Goal: Check status

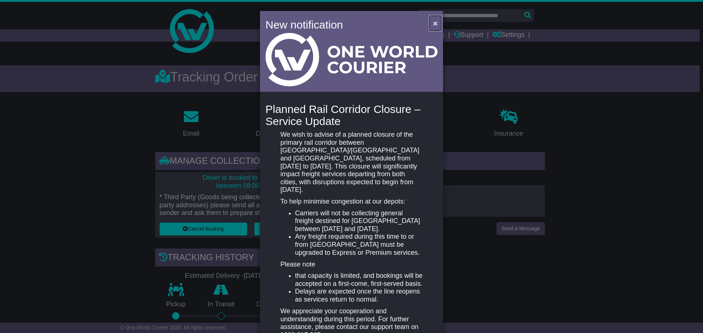
click at [433, 24] on span "×" at bounding box center [435, 23] width 4 height 8
click at [433, 25] on span "×" at bounding box center [435, 23] width 4 height 8
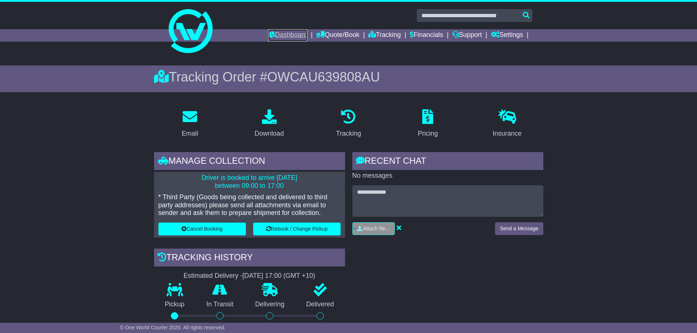
click at [277, 33] on link "Dashboard" at bounding box center [287, 35] width 39 height 12
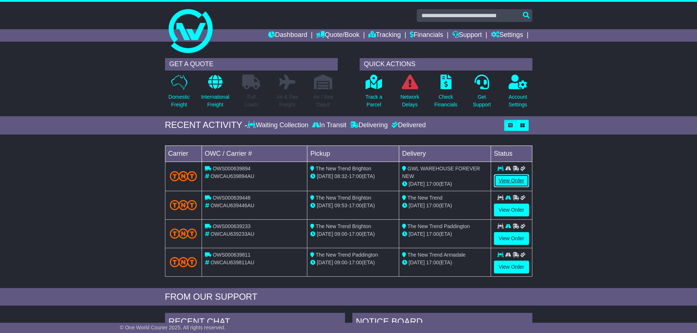
click at [507, 175] on link "View Order" at bounding box center [511, 181] width 35 height 13
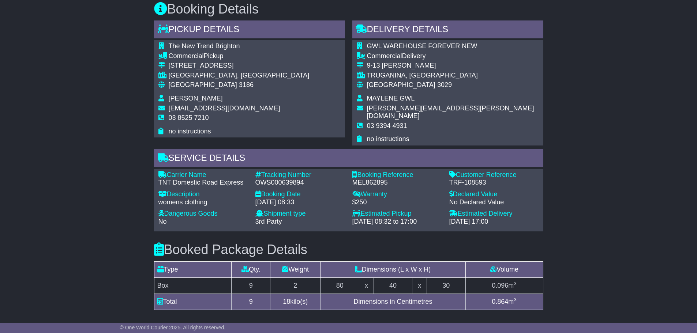
scroll to position [513, 0]
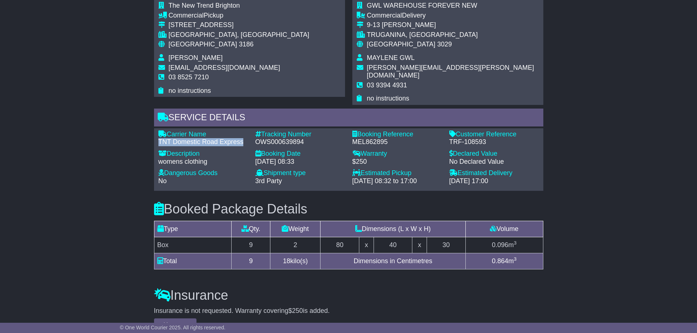
drag, startPoint x: 245, startPoint y: 133, endPoint x: 157, endPoint y: 134, distance: 87.5
click at [157, 134] on div "Carrier Name - TNT Domestic Road Express" at bounding box center [203, 139] width 97 height 16
copy div "TNT Domestic Road Express"
drag, startPoint x: 307, startPoint y: 136, endPoint x: 255, endPoint y: 138, distance: 51.6
click at [256, 138] on div "OWS000639894" at bounding box center [301, 142] width 90 height 8
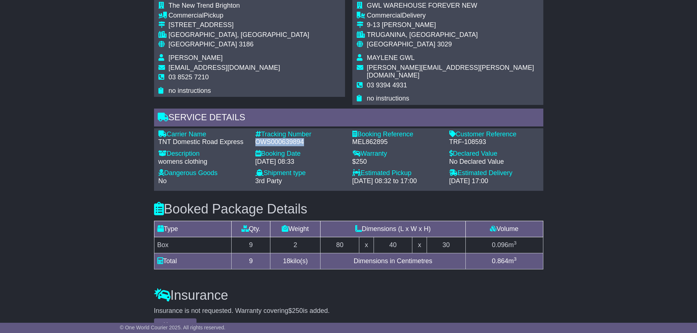
copy div "OWS000639894"
drag, startPoint x: 389, startPoint y: 134, endPoint x: 353, endPoint y: 135, distance: 36.6
click at [353, 138] on div "MEL862895" at bounding box center [398, 142] width 90 height 8
copy div "MEL862895"
